Goal: Task Accomplishment & Management: Complete application form

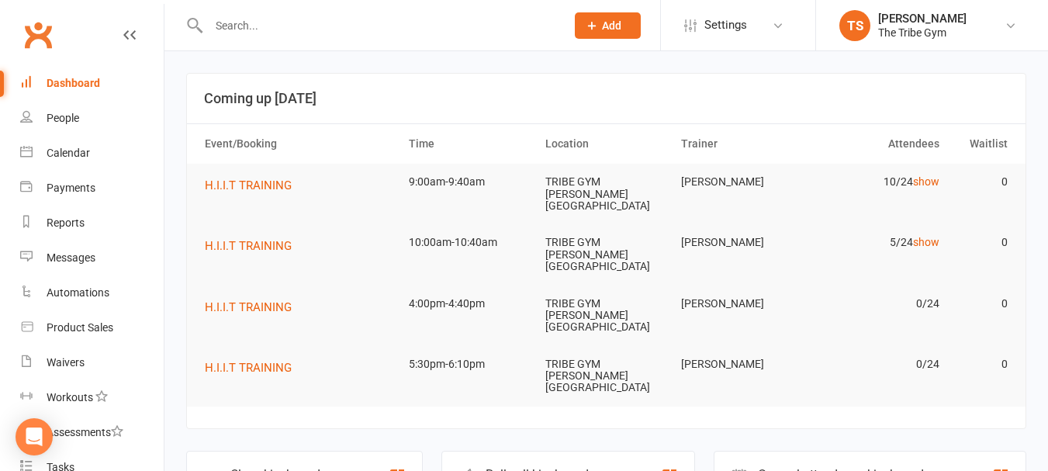
click at [597, 32] on icon at bounding box center [592, 26] width 14 height 14
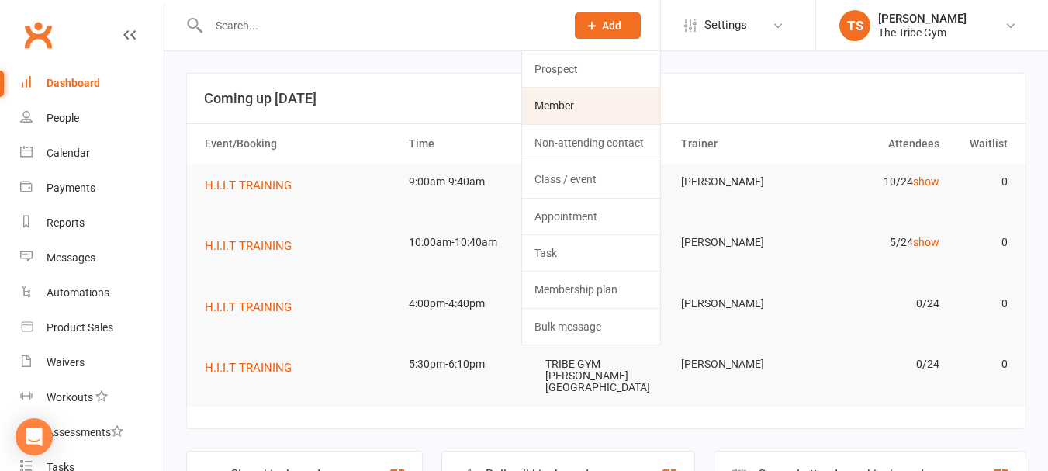
click at [563, 110] on link "Member" at bounding box center [591, 106] width 138 height 36
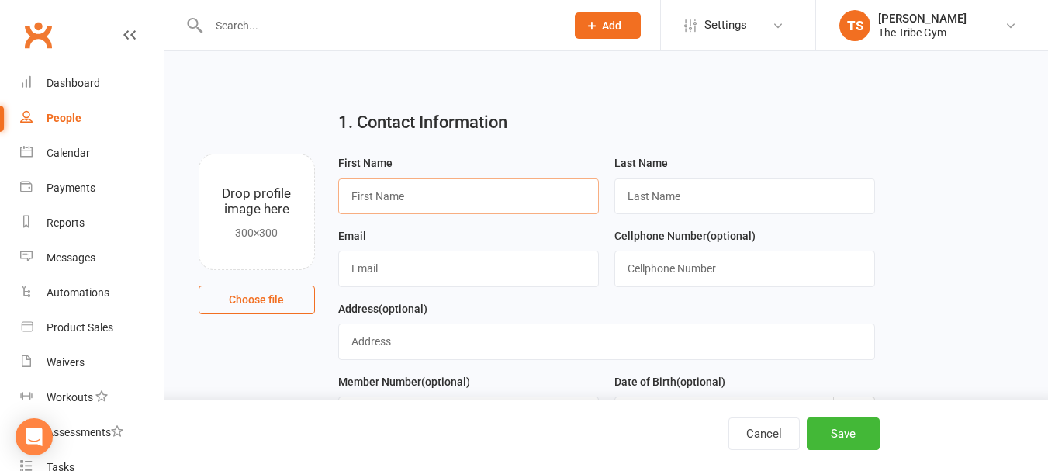
click at [438, 189] on input "text" at bounding box center [468, 196] width 261 height 36
type input "[PERSON_NAME]"
click at [466, 282] on input "text" at bounding box center [468, 269] width 261 height 36
type input "[EMAIL_ADDRESS][DOMAIN_NAME]"
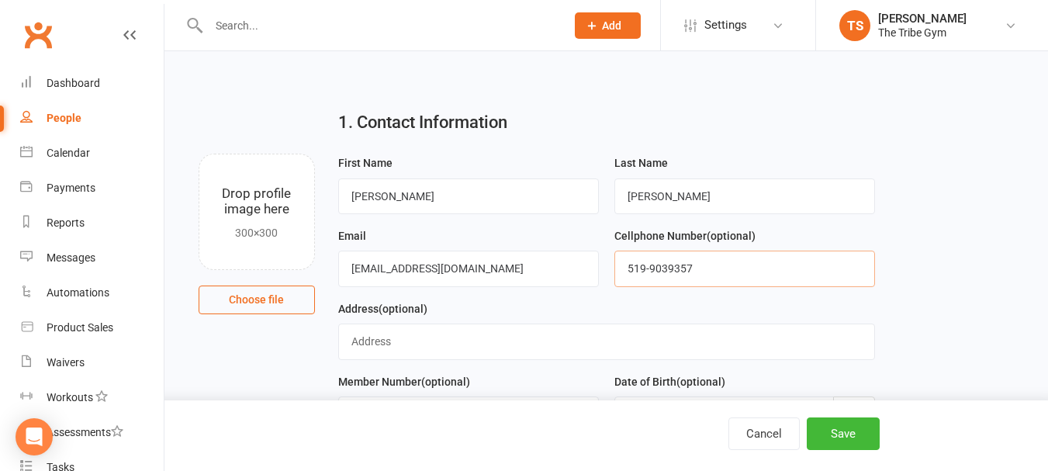
type input "519-9039357"
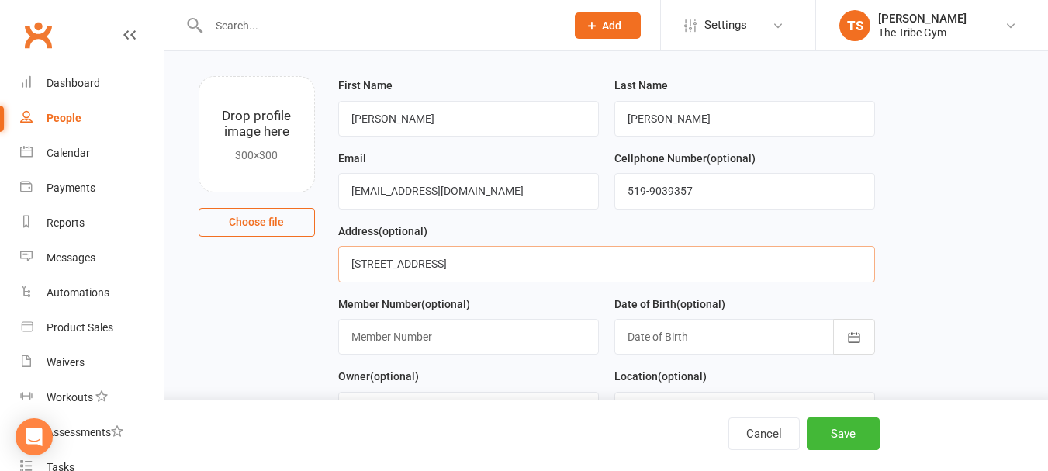
scroll to position [155, 0]
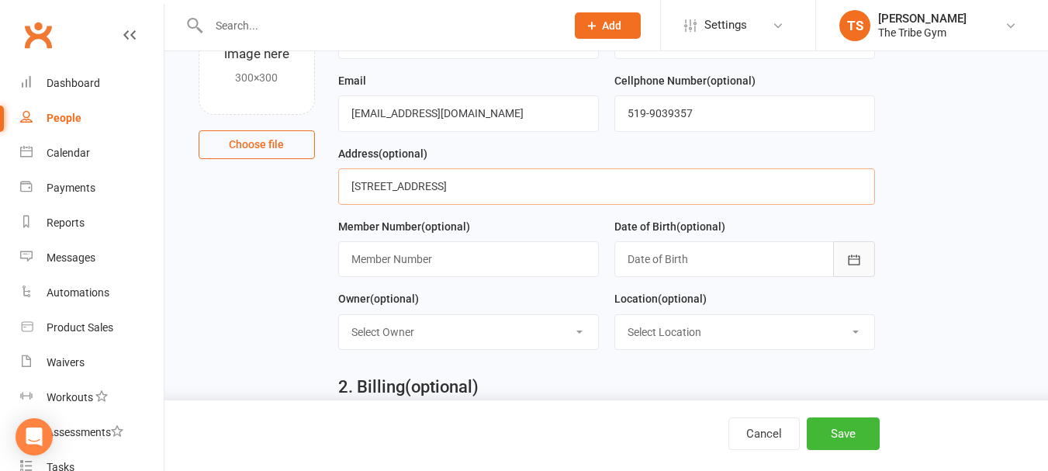
type input "[STREET_ADDRESS]"
drag, startPoint x: 860, startPoint y: 267, endPoint x: 846, endPoint y: 266, distance: 14.8
click at [855, 267] on icon "button" at bounding box center [854, 260] width 16 height 16
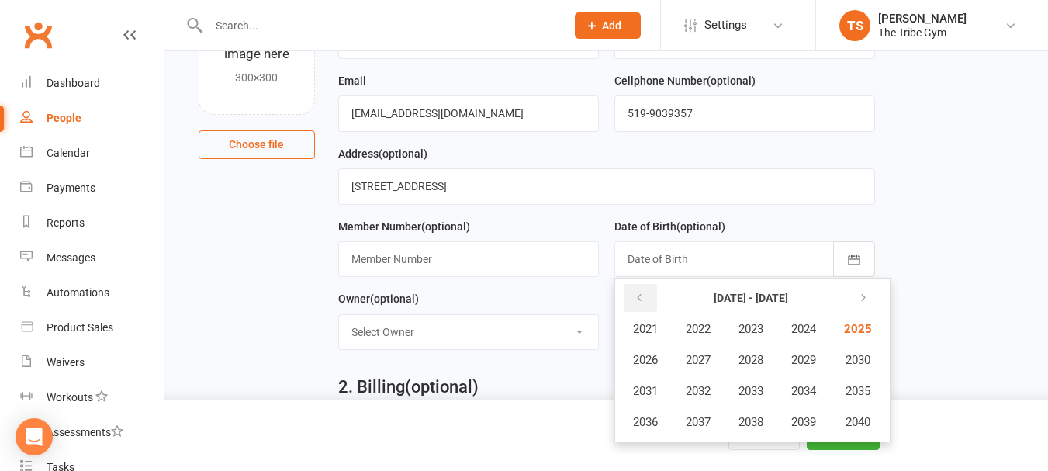
click at [634, 304] on icon "button" at bounding box center [639, 298] width 11 height 12
click at [697, 360] on span "2007" at bounding box center [698, 360] width 25 height 14
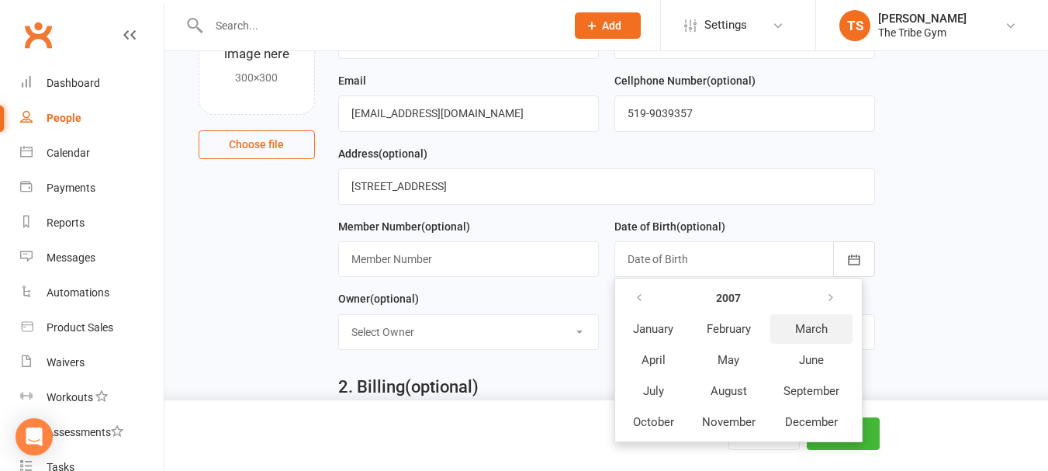
click at [801, 335] on span "March" at bounding box center [811, 329] width 33 height 14
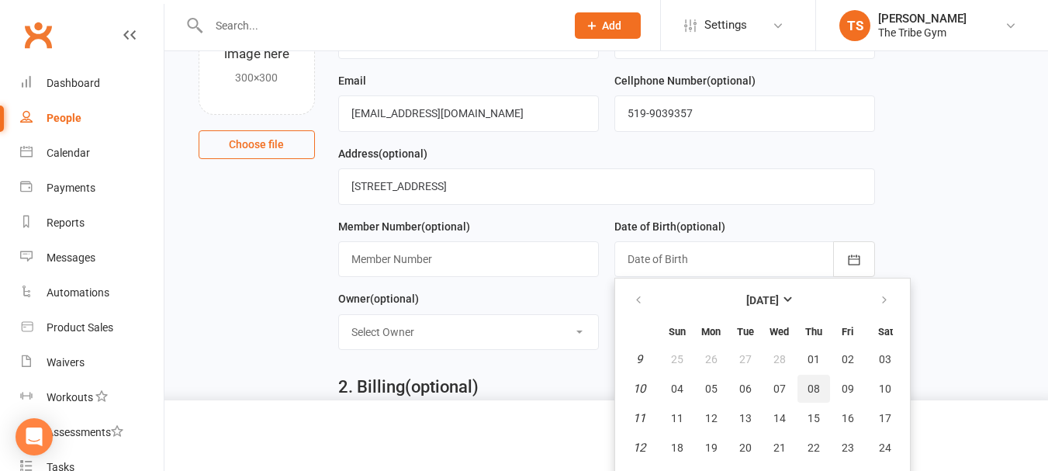
scroll to position [543, 0]
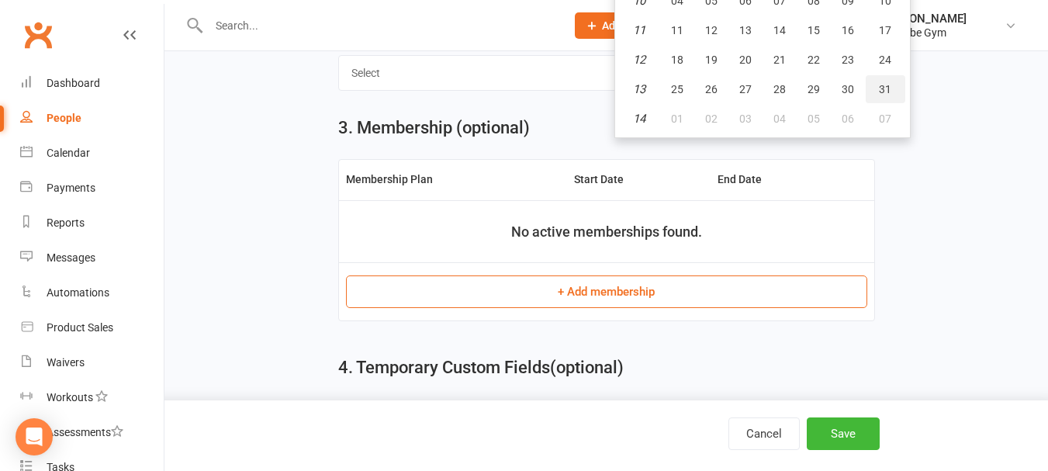
click at [885, 88] on span "31" at bounding box center [885, 89] width 12 height 12
type input "[DATE]"
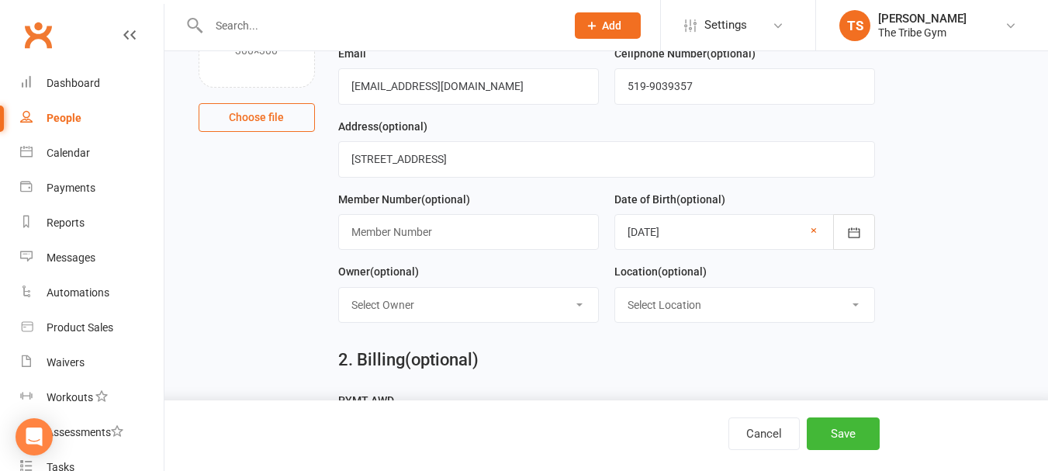
click at [449, 308] on select "Select Owner The Tribe Gym [PERSON_NAME] [PERSON_NAME]" at bounding box center [468, 305] width 259 height 34
select select "1"
click at [339, 291] on select "Select Owner The Tribe Gym [PERSON_NAME] [PERSON_NAME]" at bounding box center [468, 305] width 259 height 34
click at [771, 279] on div "Location (optional) Select Location Example TRIBE GYM [PERSON_NAME][GEOGRAPHIC_…" at bounding box center [744, 292] width 261 height 61
click at [703, 276] on spang "(optional)" at bounding box center [682, 271] width 49 height 12
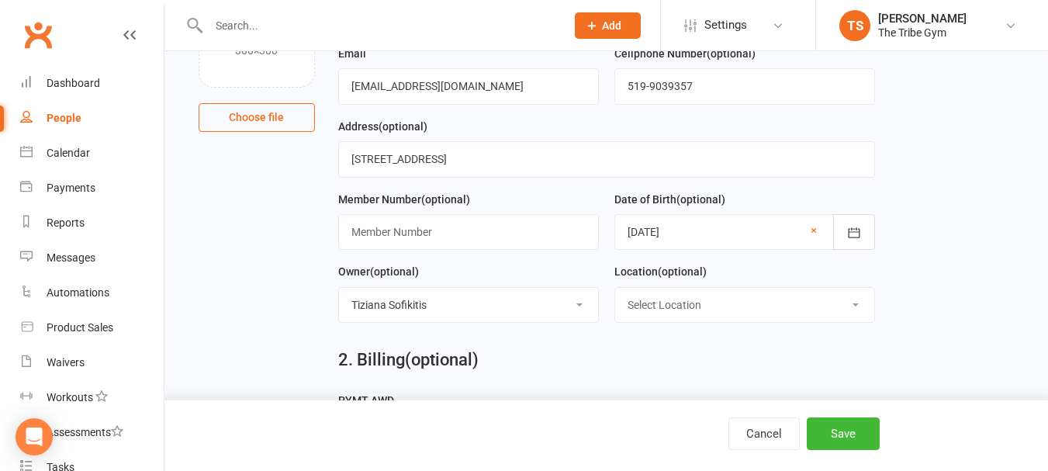
click at [745, 310] on select "Select Location Example TRIBE GYM [PERSON_NAME][GEOGRAPHIC_DATA]" at bounding box center [744, 305] width 259 height 34
select select "1"
click at [615, 291] on select "Select Location Example TRIBE GYM [PERSON_NAME][GEOGRAPHIC_DATA]" at bounding box center [744, 305] width 259 height 34
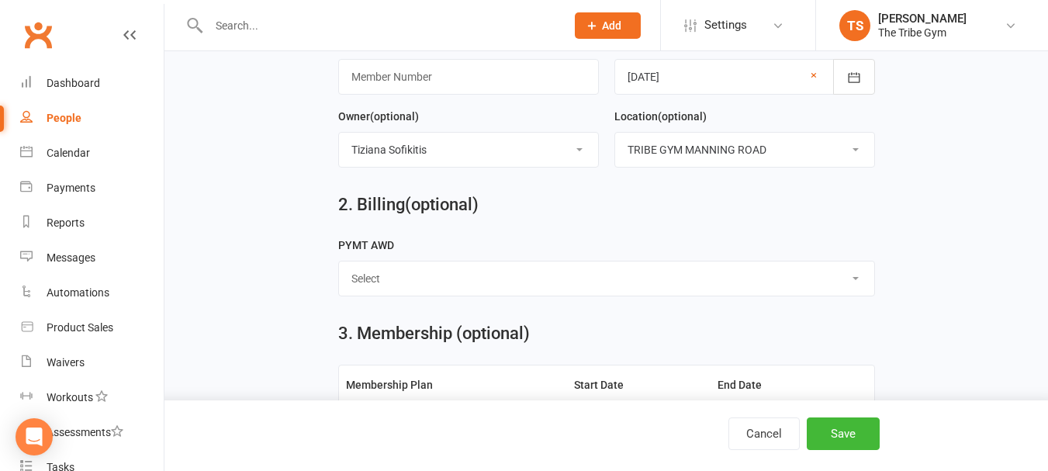
scroll to position [493, 0]
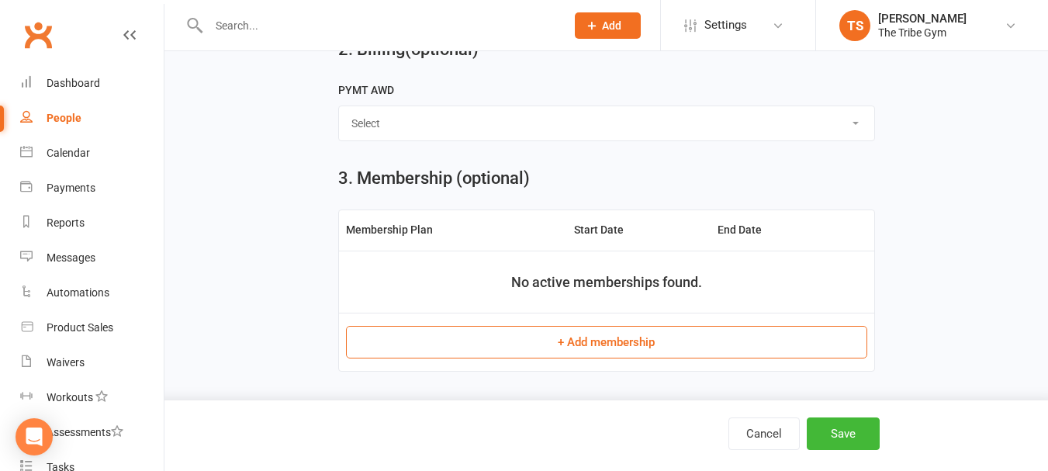
click at [546, 341] on button "+ Add membership" at bounding box center [606, 342] width 521 height 33
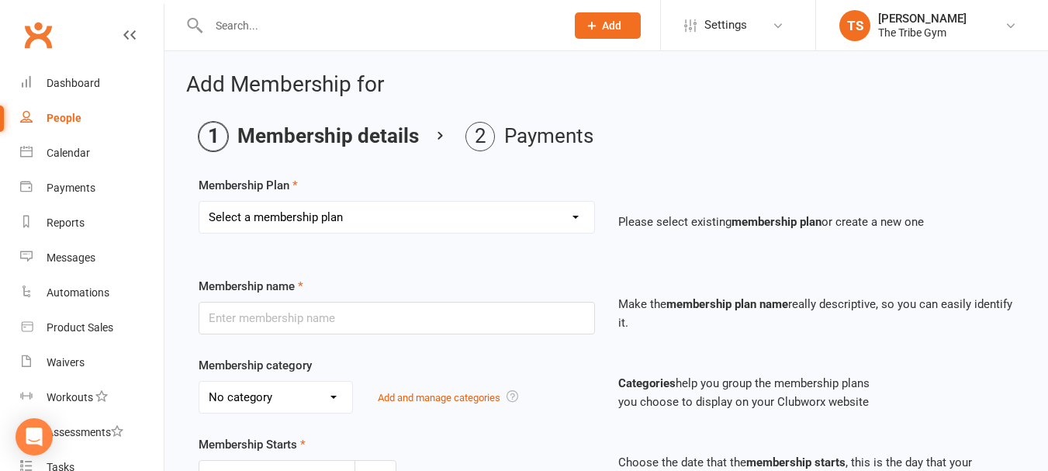
click at [269, 215] on select "Select a membership plan Create new Membership Plan TRIBE MEMBER ANNUAL - UNLIM…" at bounding box center [396, 217] width 395 height 31
select select "4"
click at [199, 202] on select "Select a membership plan Create new Membership Plan TRIBE MEMBER ANNUAL - UNLIM…" at bounding box center [396, 217] width 395 height 31
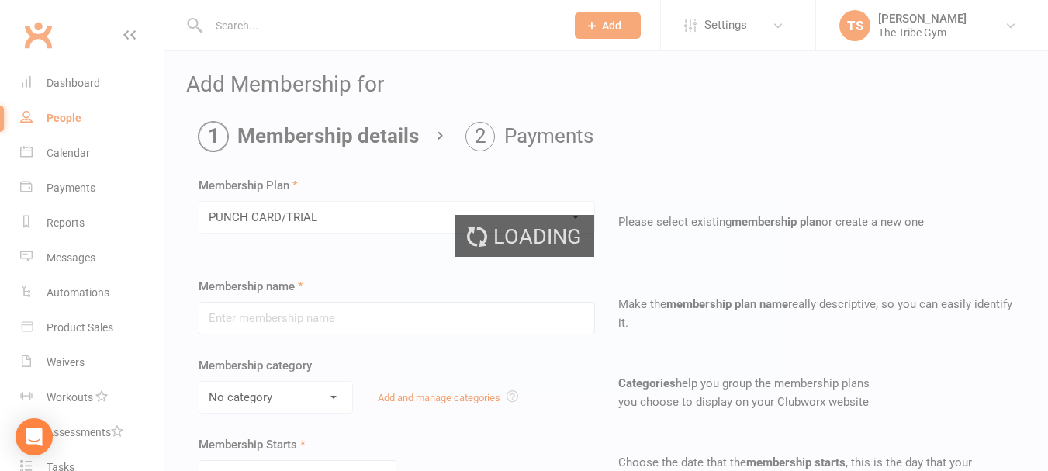
type input "PUNCH CARD/TRIAL"
select select "1"
type input "3"
select select "2"
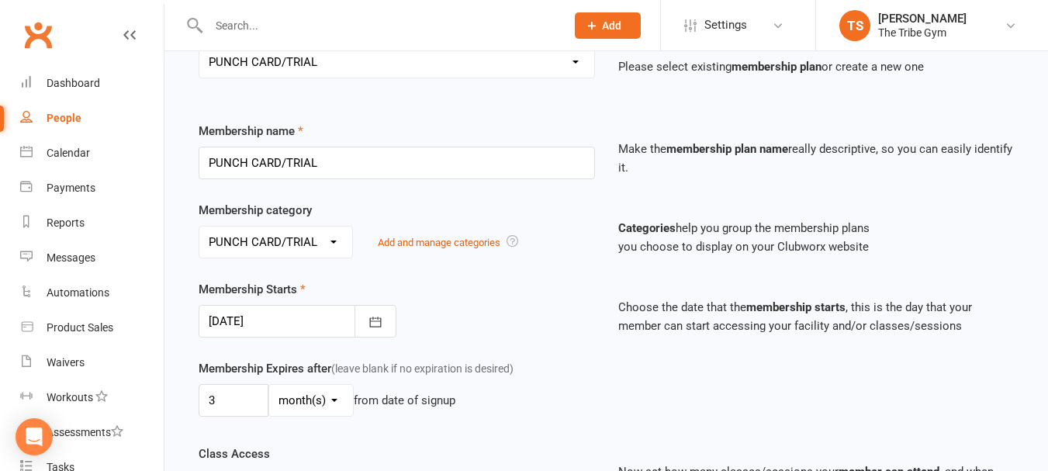
scroll to position [233, 0]
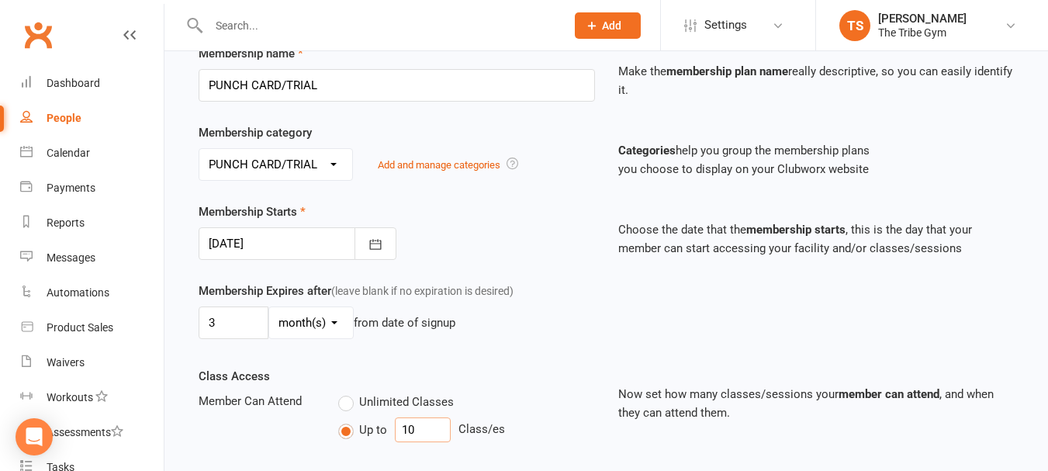
drag, startPoint x: 417, startPoint y: 427, endPoint x: 409, endPoint y: 431, distance: 9.4
click at [409, 431] on input "10" at bounding box center [423, 429] width 56 height 25
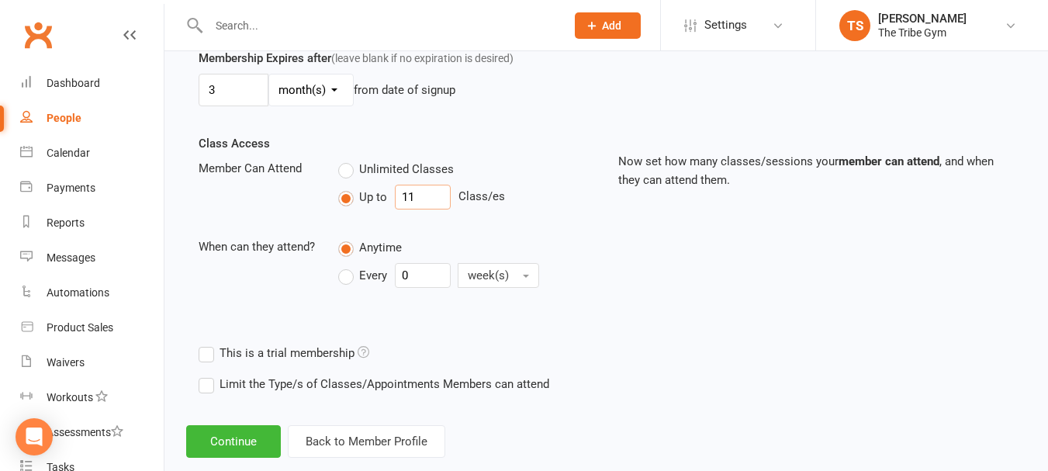
scroll to position [497, 0]
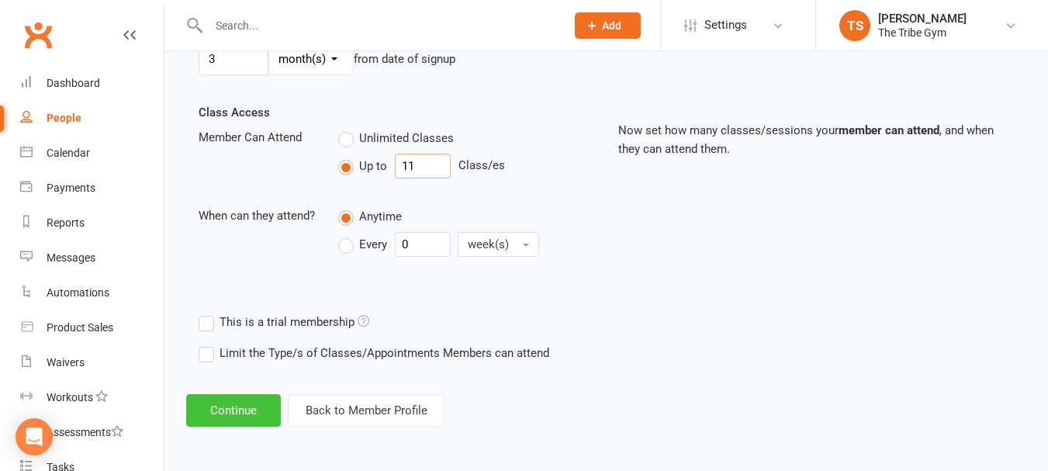
type input "11"
click at [224, 415] on button "Continue" at bounding box center [233, 410] width 95 height 33
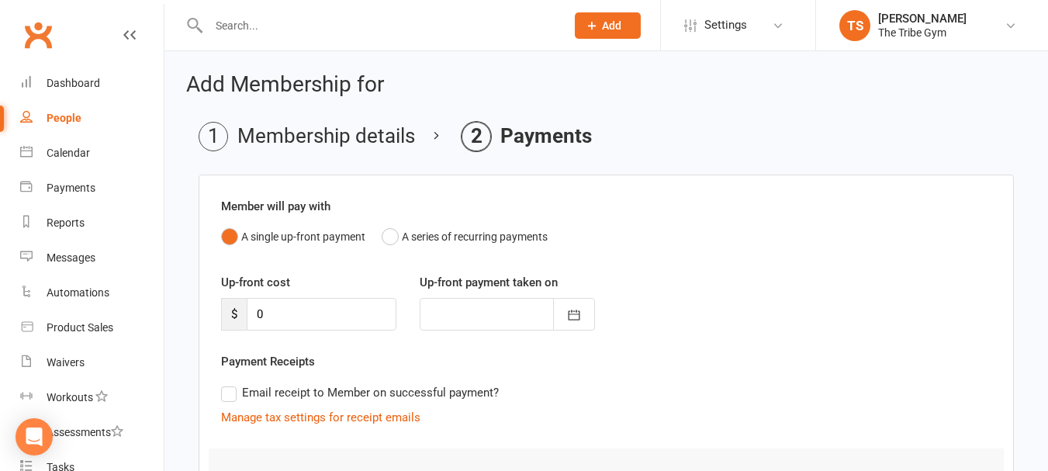
scroll to position [160, 0]
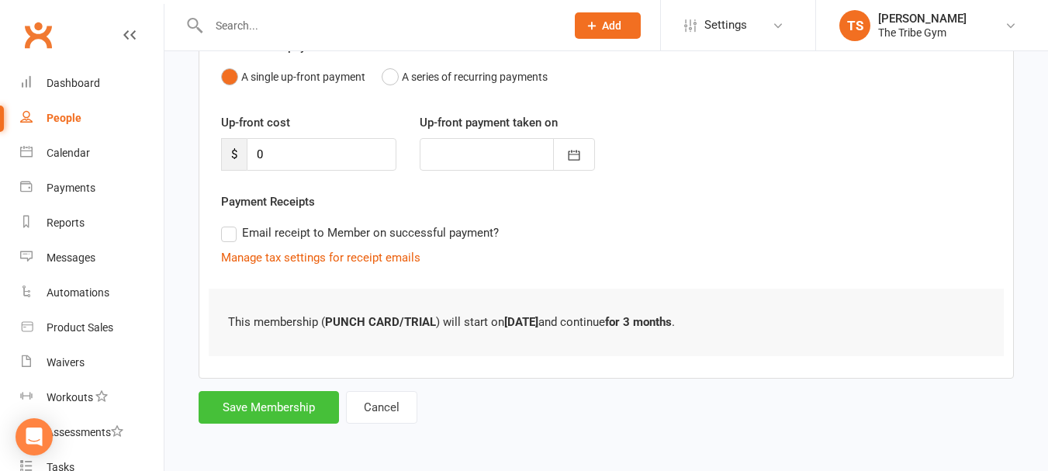
click at [224, 415] on button "Save Membership" at bounding box center [269, 407] width 140 height 33
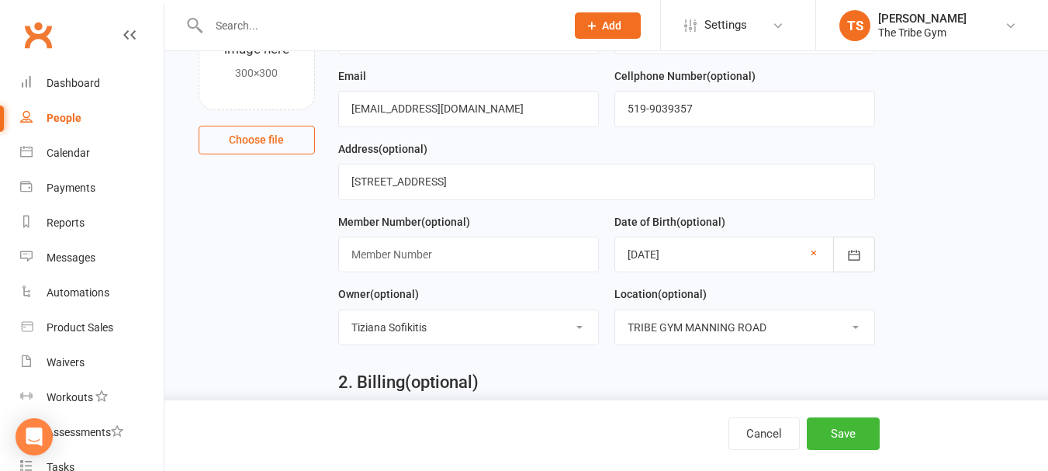
scroll to position [651, 0]
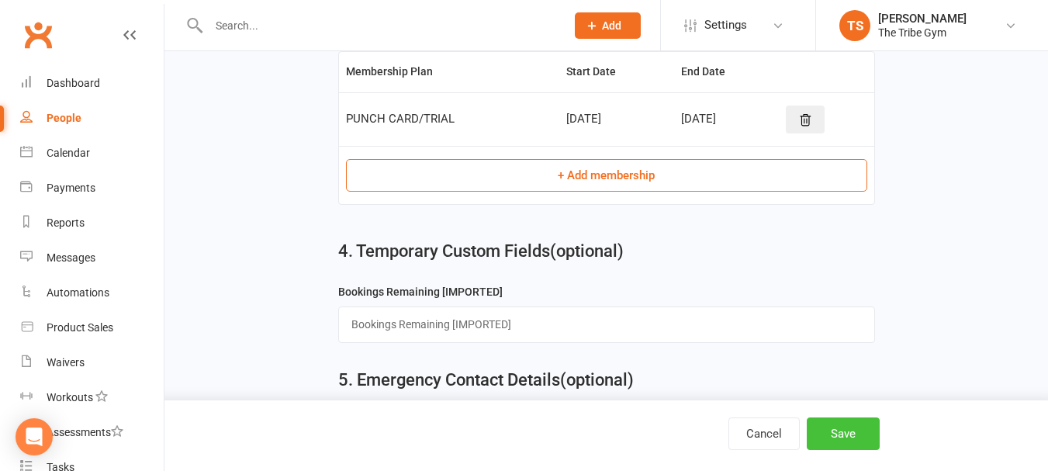
click at [846, 421] on button "Save" at bounding box center [843, 433] width 73 height 33
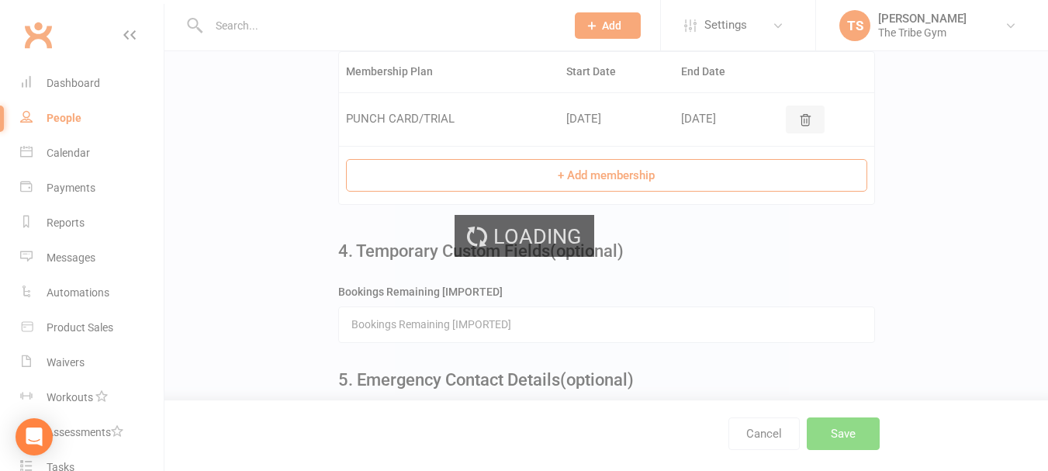
scroll to position [0, 0]
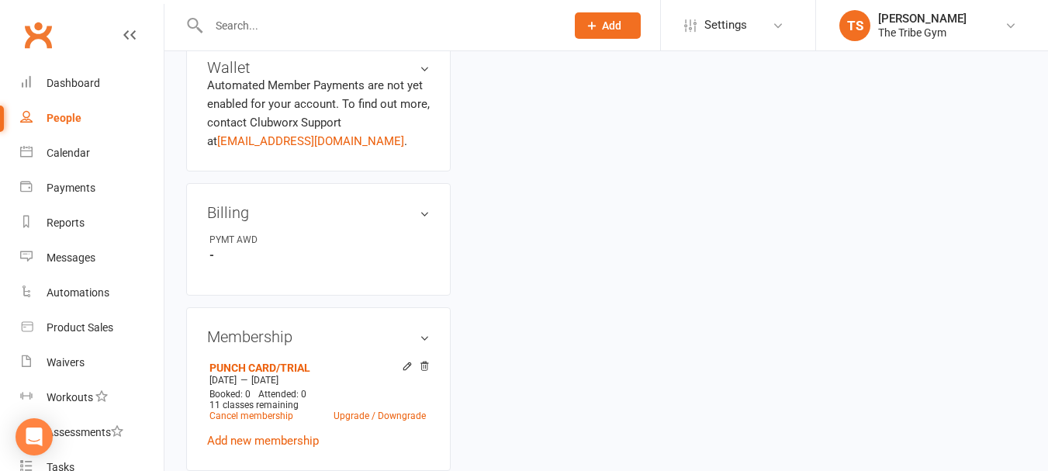
scroll to position [155, 0]
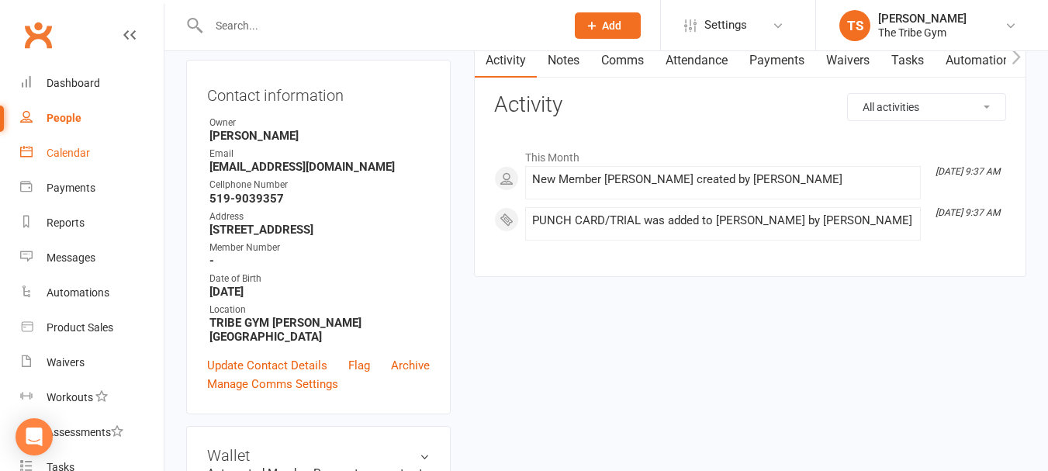
click at [45, 147] on link "Calendar" at bounding box center [92, 153] width 144 height 35
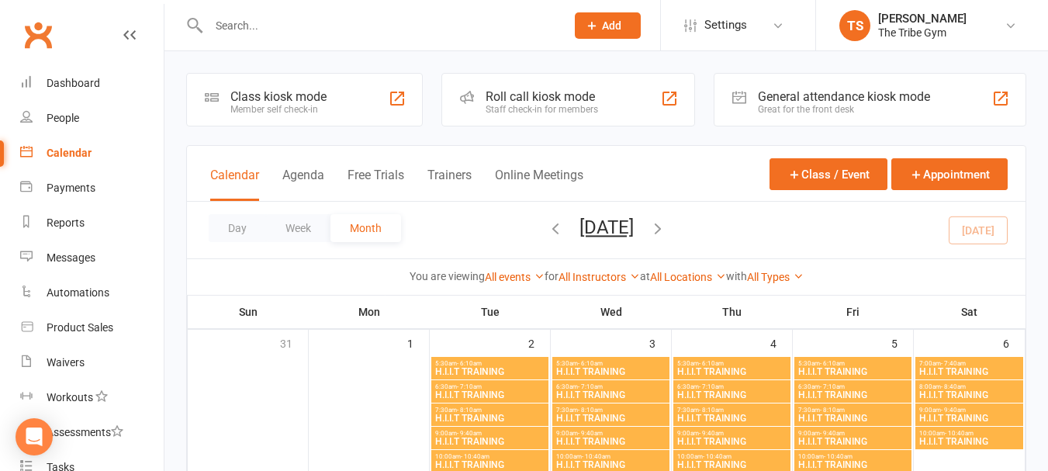
scroll to position [233, 0]
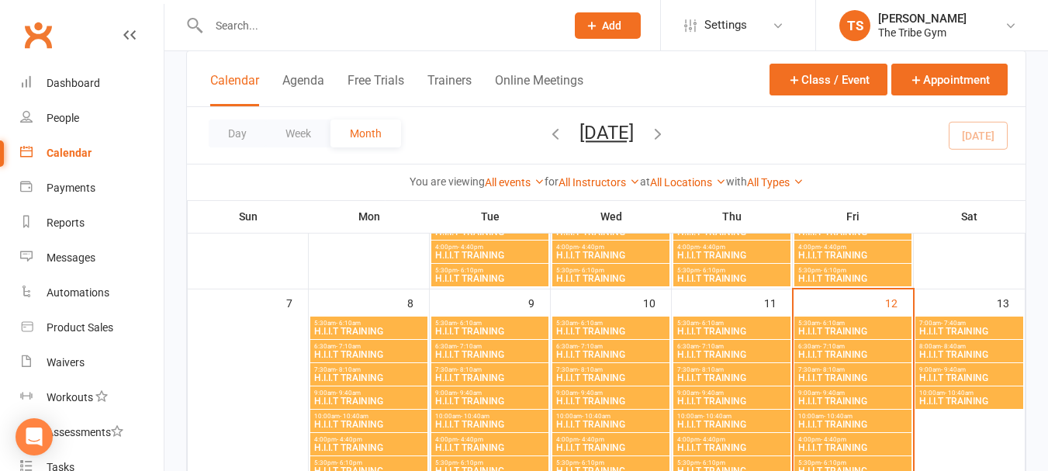
click at [815, 396] on span "H.I.I.T TRAINING" at bounding box center [853, 400] width 111 height 9
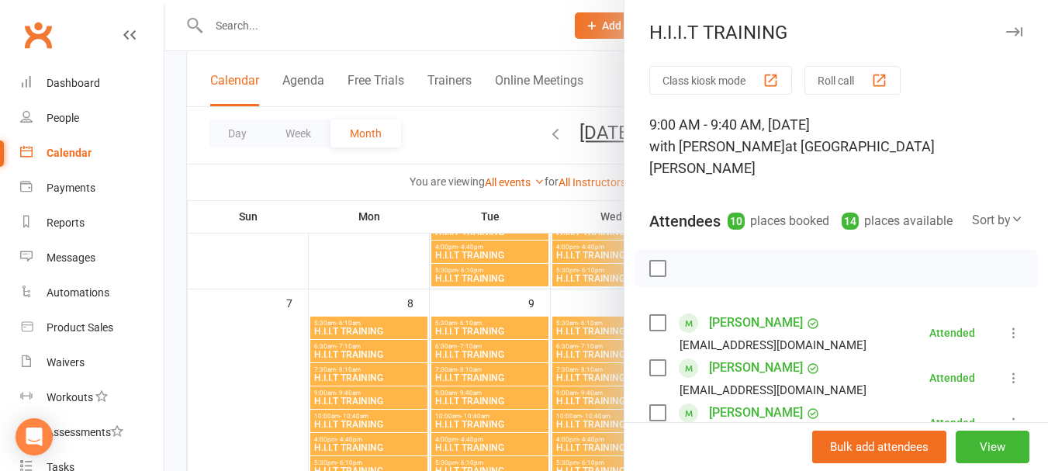
click at [839, 78] on button "Roll call" at bounding box center [853, 80] width 96 height 29
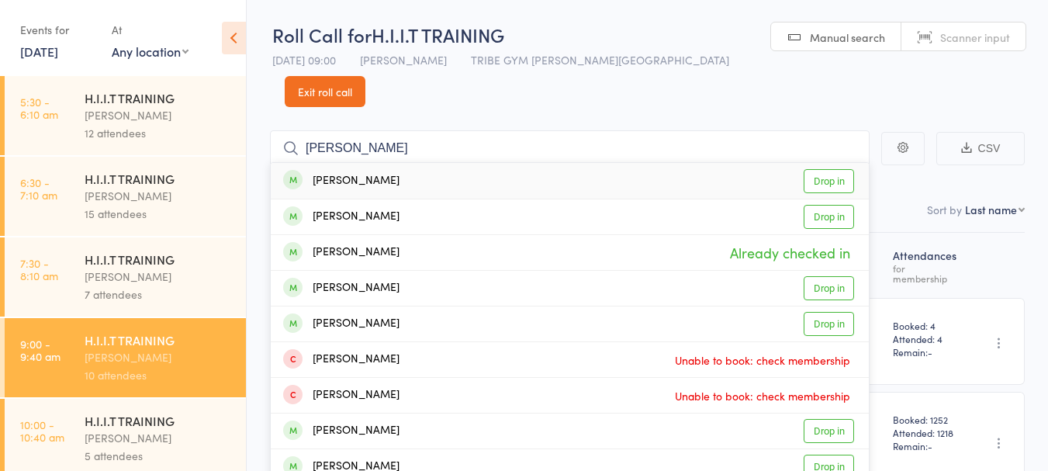
type input "[PERSON_NAME]"
click at [824, 169] on link "Drop in" at bounding box center [829, 181] width 50 height 24
type input "[PERSON_NAME]"
click at [820, 276] on link "Drop in" at bounding box center [829, 288] width 50 height 24
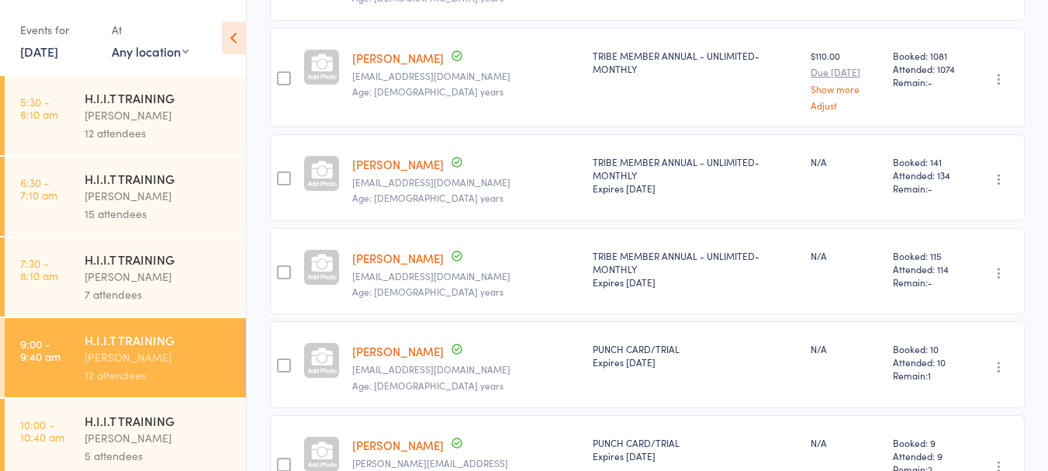
scroll to position [853, 0]
